Goal: Navigation & Orientation: Find specific page/section

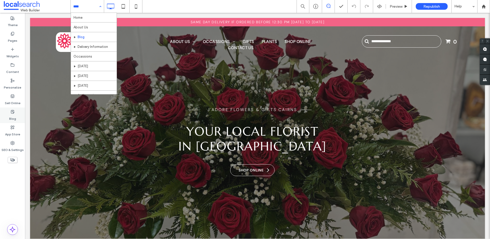
click at [11, 110] on use at bounding box center [12, 111] width 3 height 3
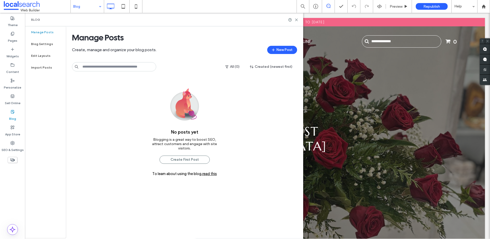
click at [111, 103] on div "No posts yet Blogging is a great way to boost SEO, attract customers and engage…" at bounding box center [185, 181] width 238 height 213
click at [296, 19] on icon at bounding box center [297, 20] width 4 height 4
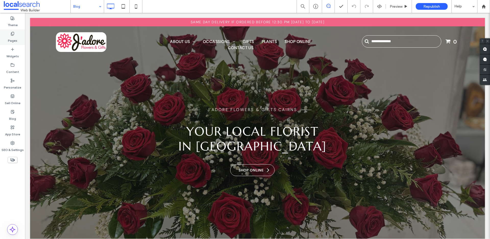
click at [12, 30] on div "Pages" at bounding box center [12, 37] width 25 height 16
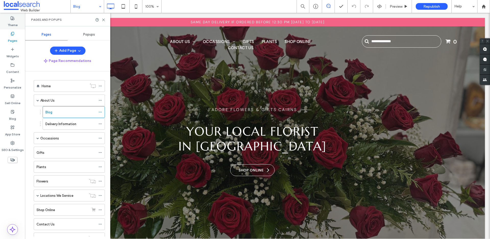
click at [12, 16] on icon at bounding box center [12, 18] width 4 height 4
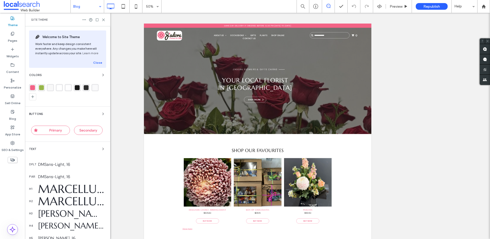
click at [31, 86] on div "rgba(243, 99, 134, 1)" at bounding box center [32, 87] width 5 height 5
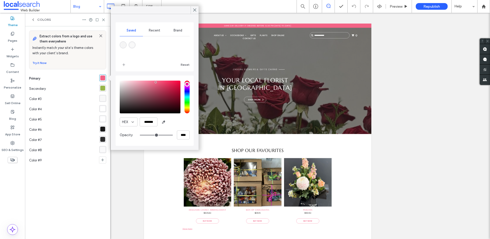
click at [102, 88] on div "rgba(151, 182, 74, 1)" at bounding box center [102, 88] width 5 height 5
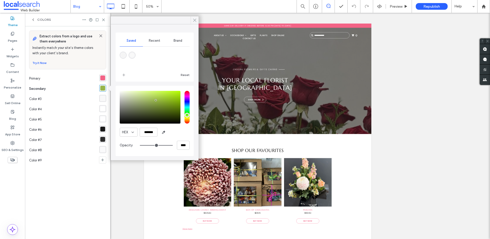
click at [195, 20] on use at bounding box center [195, 20] width 3 height 3
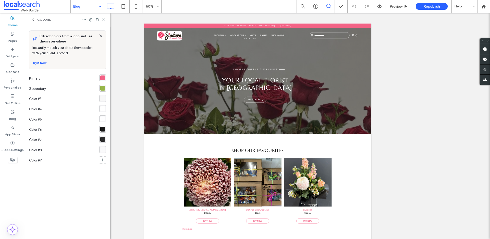
click at [104, 20] on icon at bounding box center [104, 20] width 4 height 4
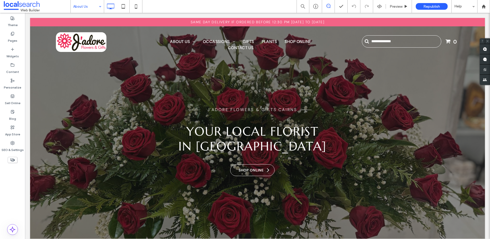
click at [90, 7] on div at bounding box center [245, 119] width 490 height 239
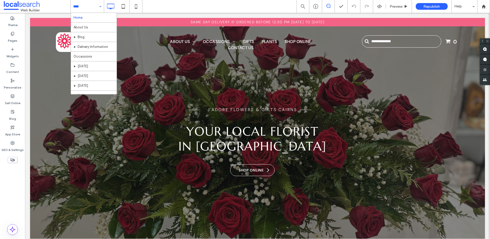
click at [99, 5] on div "Home About Us Blog Delivery Information Occassions Mother's Day Father's Day Va…" at bounding box center [87, 6] width 33 height 13
click at [14, 146] on label "SEO & Settings" at bounding box center [13, 148] width 22 height 7
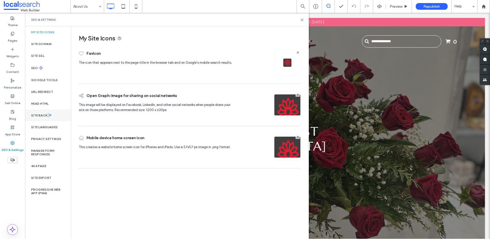
click at [49, 115] on label "Site Backup" at bounding box center [41, 115] width 20 height 4
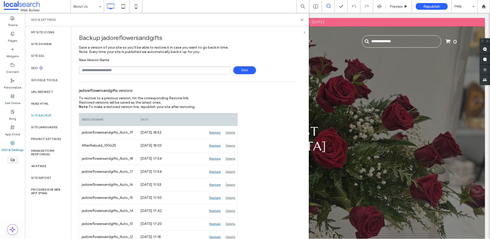
click at [239, 93] on div "jadoreflowersandgifts versions" at bounding box center [188, 90] width 218 height 11
click at [51, 90] on label "URL Redirect" at bounding box center [42, 92] width 22 height 4
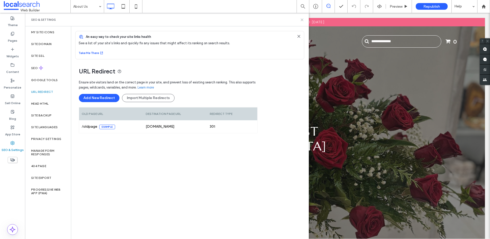
click at [302, 19] on icon at bounding box center [302, 20] width 4 height 4
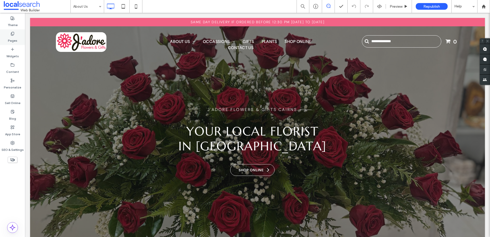
click at [15, 31] on div "Pages" at bounding box center [12, 37] width 25 height 16
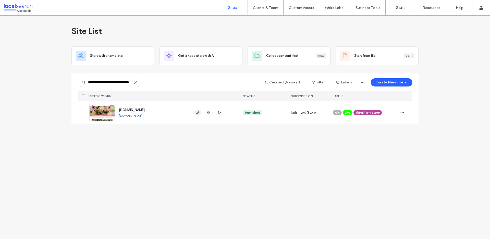
type input "**********"
click at [200, 110] on icon "button" at bounding box center [198, 112] width 4 height 4
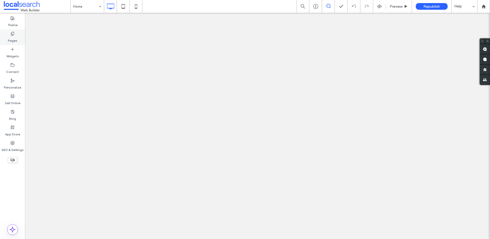
click at [17, 35] on div "Pages" at bounding box center [12, 37] width 25 height 16
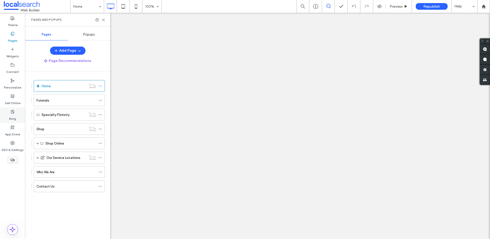
click at [12, 114] on label "Blog" at bounding box center [12, 117] width 7 height 7
